Goal: Check status

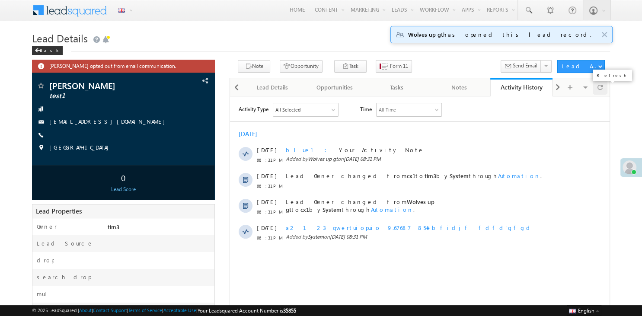
click at [600, 92] on span at bounding box center [599, 87] width 5 height 15
click at [599, 92] on span at bounding box center [599, 87] width 5 height 15
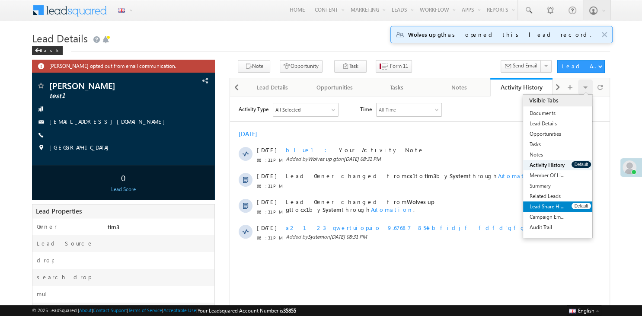
click at [545, 207] on link "Lead Share History" at bounding box center [547, 206] width 48 height 10
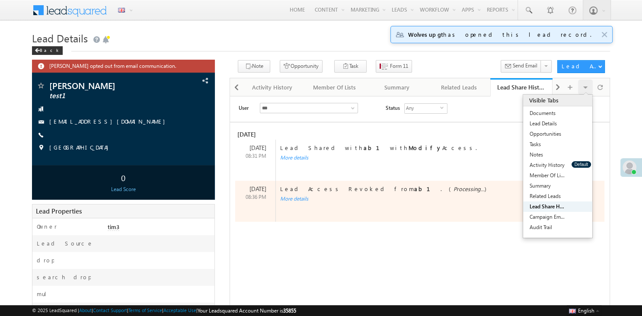
click at [299, 201] on div "More details" at bounding box center [435, 199] width 318 height 8
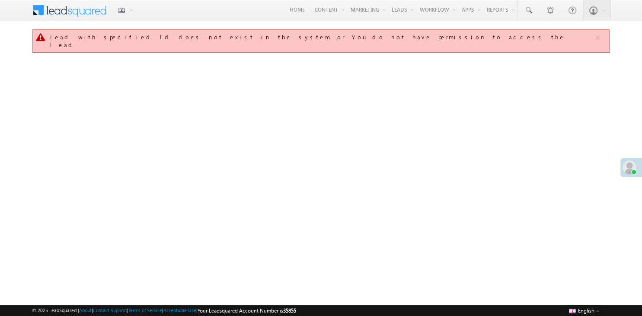
click at [603, 226] on div "× Online Away Offline Red Online Away Offline (Check-Out) ab1" at bounding box center [321, 137] width 578 height 216
